Goal: Find specific page/section: Locate a particular part of the current website

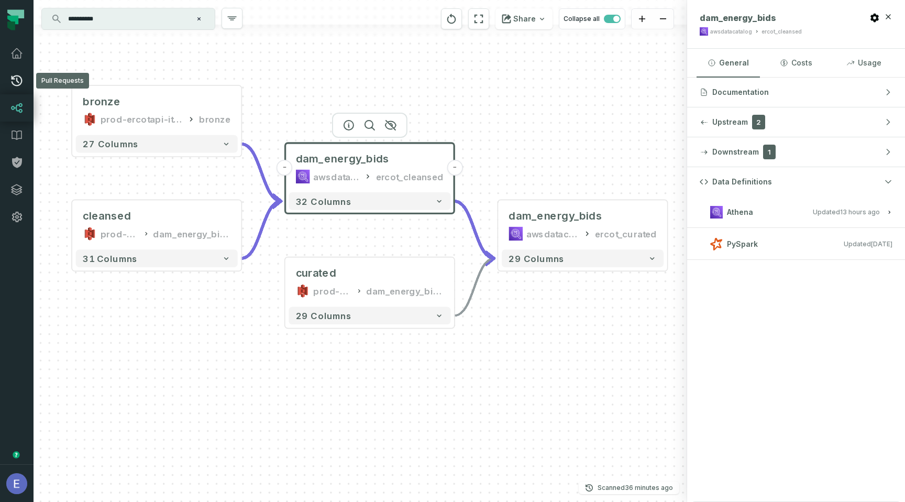
click at [10, 84] on icon at bounding box center [16, 80] width 13 height 13
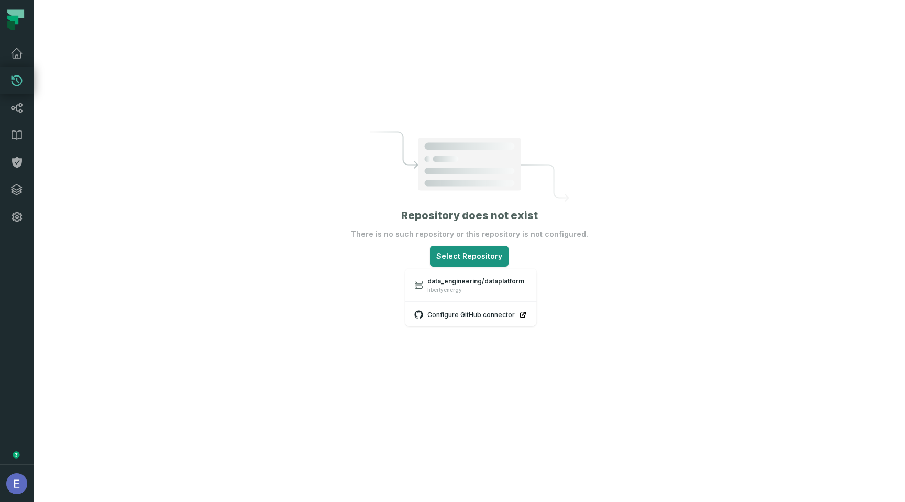
click at [446, 252] on html "Pull Requests Dashboard Lineage Data Catalog Policies Integrations Settings [PE…" at bounding box center [452, 251] width 905 height 502
click at [449, 280] on span "data_engineering/dataplatform" at bounding box center [475, 281] width 97 height 8
